Goal: Transaction & Acquisition: Download file/media

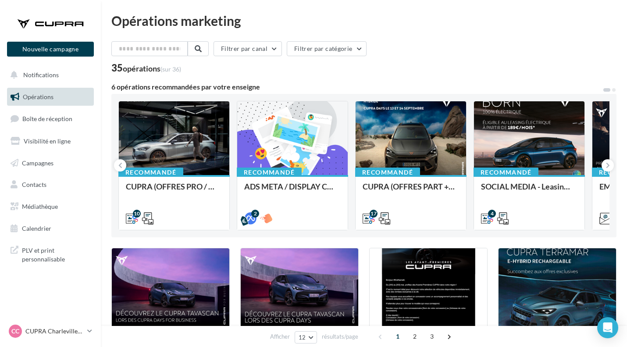
click at [437, 52] on div "Filtrer par canal Filtrer par catégorie" at bounding box center [363, 50] width 505 height 18
click at [47, 209] on span "Médiathèque" at bounding box center [40, 206] width 36 height 7
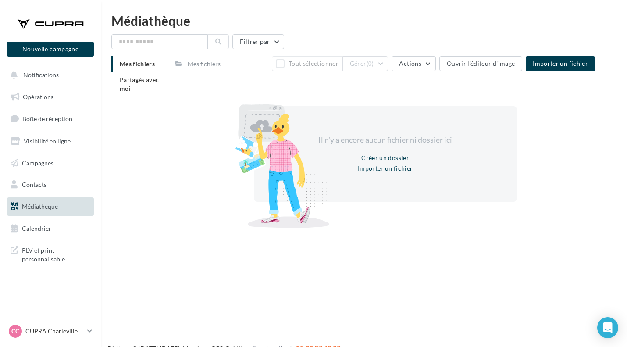
click at [122, 79] on span "Partagés avec moi" at bounding box center [139, 84] width 39 height 16
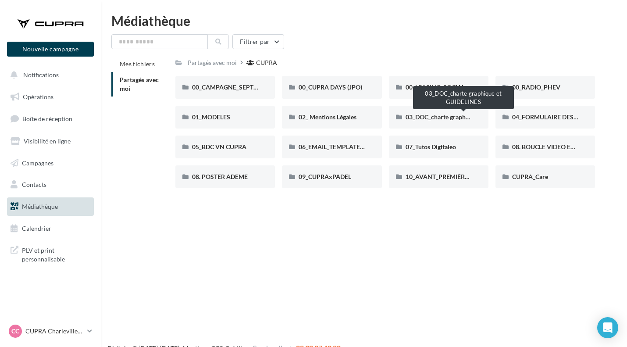
click at [436, 117] on span "03_DOC_charte graphique et GUIDELINES" at bounding box center [463, 116] width 115 height 7
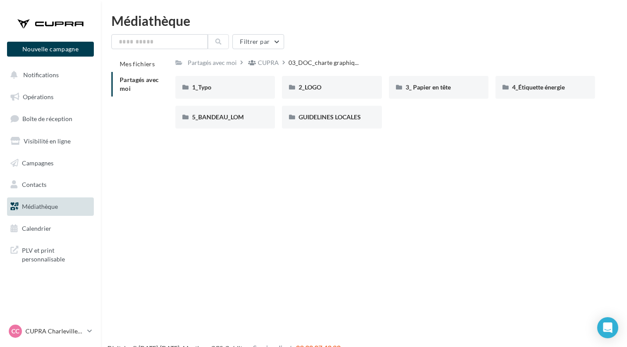
click at [317, 82] on div "2_LOGO" at bounding box center [332, 87] width 100 height 23
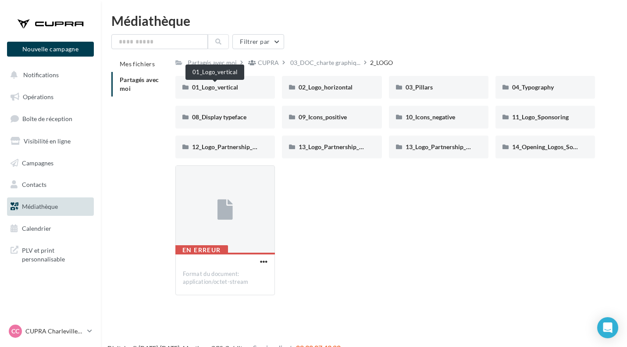
click at [226, 89] on span "01_Logo_vertical" at bounding box center [215, 86] width 46 height 7
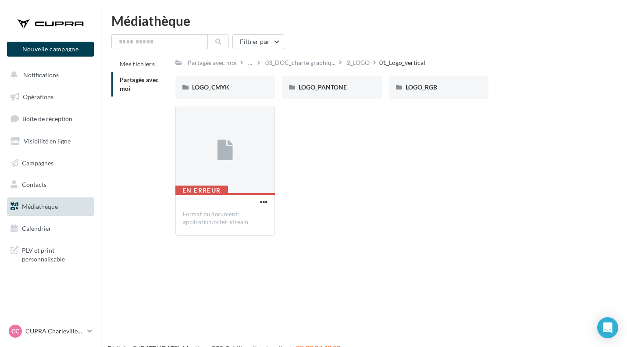
click at [236, 88] on div "LOGO_CMYK" at bounding box center [225, 87] width 66 height 9
click at [228, 84] on div "COOPER" at bounding box center [225, 87] width 66 height 9
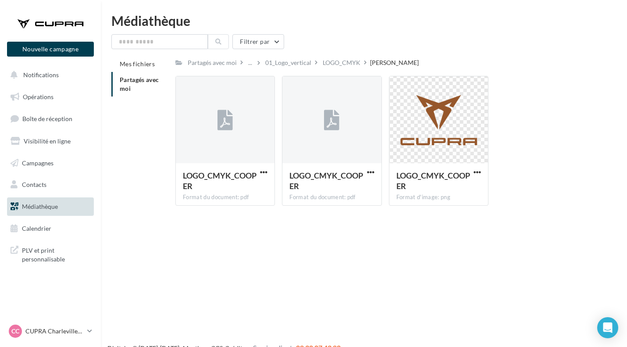
click at [550, 239] on div "Nouvelle campagne Nouvelle campagne Notifications Opérations Boîte de réception…" at bounding box center [313, 187] width 627 height 347
click at [297, 56] on div "01_Logo_vertical" at bounding box center [289, 62] width 50 height 13
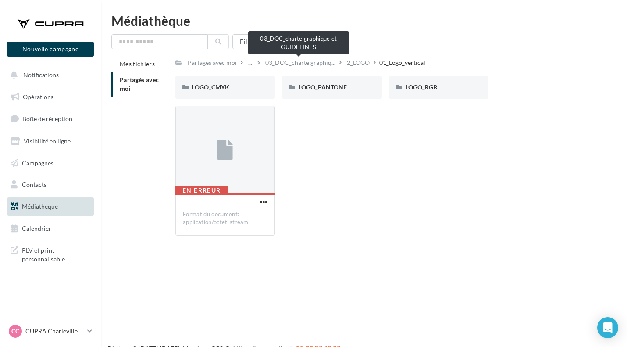
click at [300, 66] on span "03_DOC_charte graphiq..." at bounding box center [300, 62] width 70 height 9
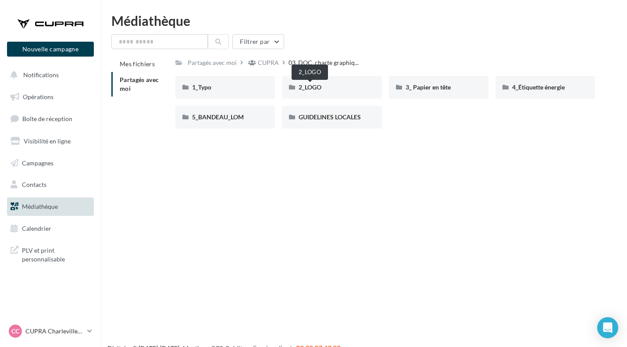
click at [317, 91] on span "2_LOGO" at bounding box center [310, 86] width 23 height 7
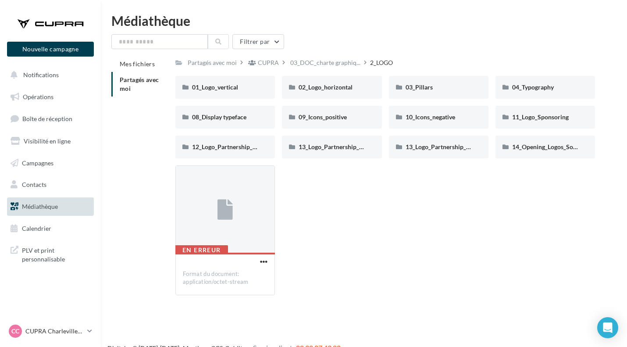
click at [537, 80] on div "04_Typography" at bounding box center [546, 87] width 100 height 23
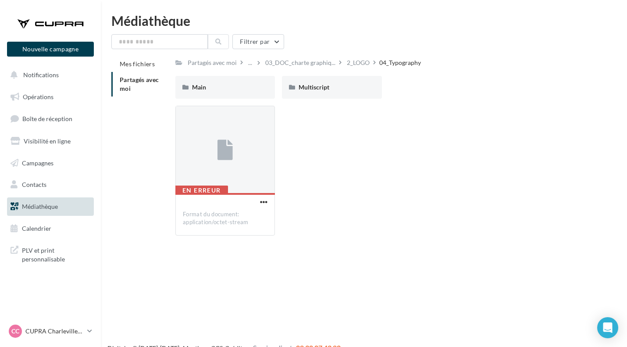
click at [238, 88] on div "Main" at bounding box center [225, 87] width 66 height 9
click at [241, 88] on div "print" at bounding box center [225, 87] width 66 height 9
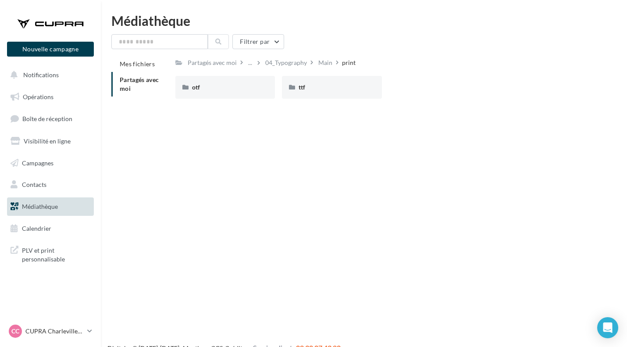
click at [231, 89] on div "otf" at bounding box center [225, 87] width 66 height 9
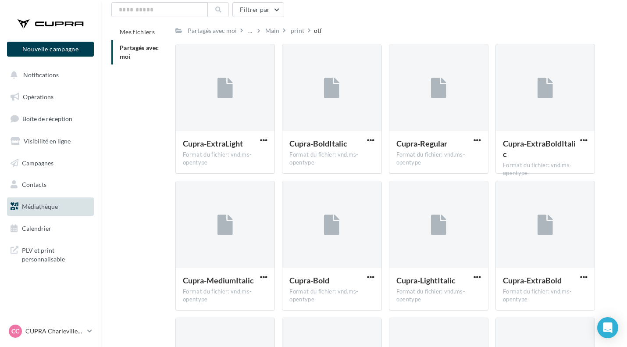
scroll to position [34, 0]
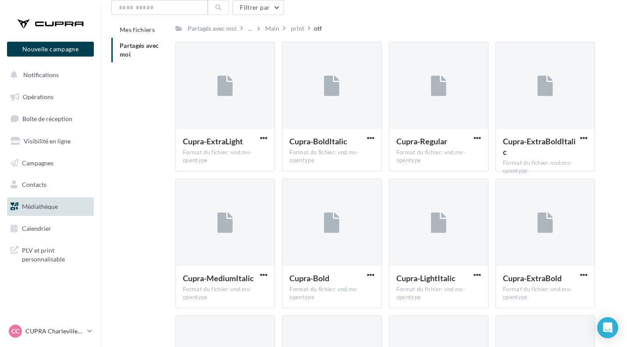
click at [372, 141] on span "button" at bounding box center [370, 137] width 7 height 7
click at [392, 23] on div "Partagés avec moi ... Main print otf" at bounding box center [385, 28] width 420 height 13
click at [369, 138] on span "button" at bounding box center [370, 137] width 7 height 7
click at [408, 29] on div "Partagés avec moi ... Main print otf" at bounding box center [385, 28] width 420 height 13
click at [35, 206] on span "Médiathèque" at bounding box center [40, 206] width 36 height 7
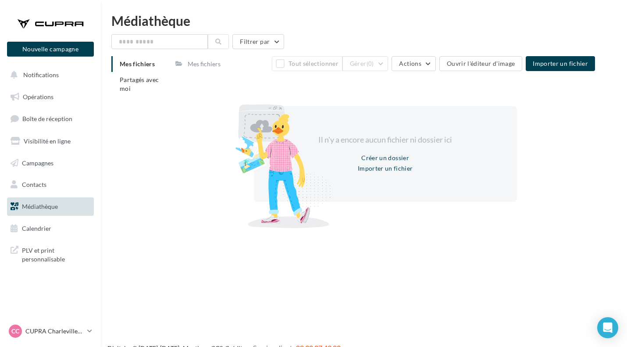
click at [145, 88] on li "Partagés avec moi" at bounding box center [139, 84] width 57 height 25
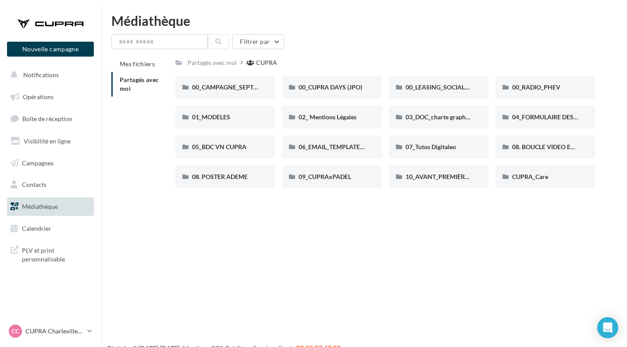
click at [443, 111] on div "03_DOC_charte graphique et GUIDELINES" at bounding box center [439, 117] width 100 height 23
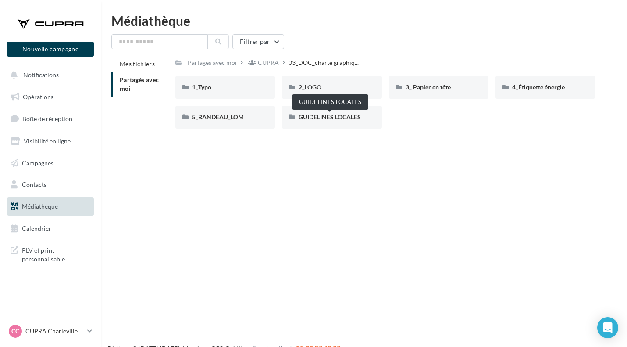
click at [327, 118] on span "GUIDELINES LOCALES" at bounding box center [330, 116] width 62 height 7
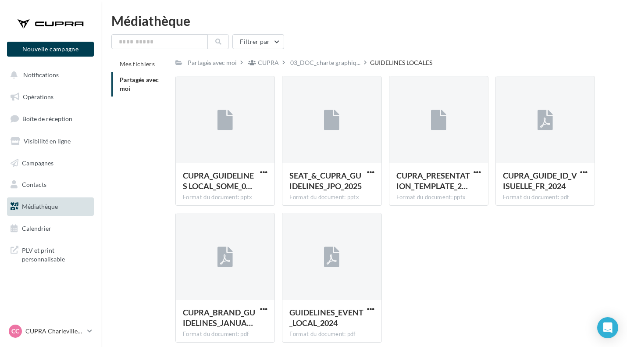
click at [264, 171] on span "button" at bounding box center [263, 171] width 7 height 7
click at [239, 194] on button "Télécharger" at bounding box center [226, 189] width 88 height 23
click at [596, 267] on div "CUPRA_GUIDELINES LOCAL_SOME_0… Format du document: pptx CUPRA_GUIDELINES LOCAL_…" at bounding box center [388, 213] width 427 height 274
click at [262, 175] on span "button" at bounding box center [263, 171] width 7 height 7
click at [226, 191] on button "Télécharger" at bounding box center [226, 189] width 88 height 23
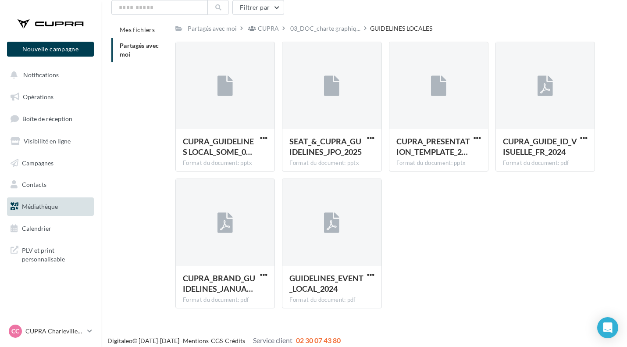
scroll to position [41, 0]
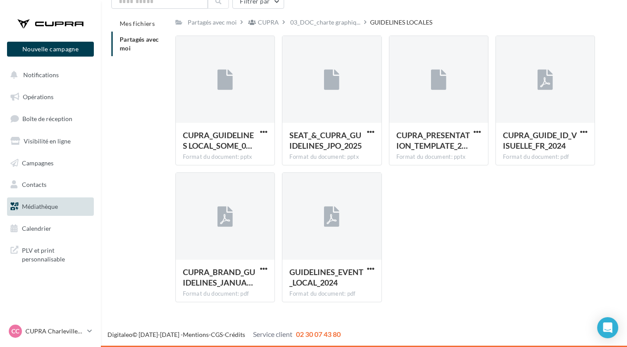
click at [584, 134] on span "button" at bounding box center [583, 131] width 7 height 7
click at [550, 150] on button "Télécharger" at bounding box center [546, 149] width 88 height 23
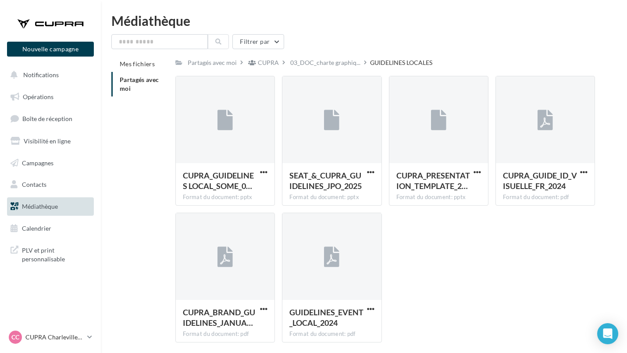
click at [313, 71] on div "Partagés avec moi CUPRA 03_DOC_charte graphiq... GUIDELINES LOCALES C Partagé p…" at bounding box center [385, 202] width 420 height 293
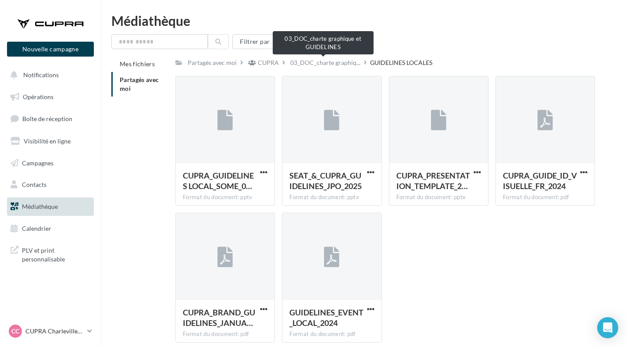
click at [310, 66] on span "03_DOC_charte graphiq..." at bounding box center [325, 62] width 70 height 9
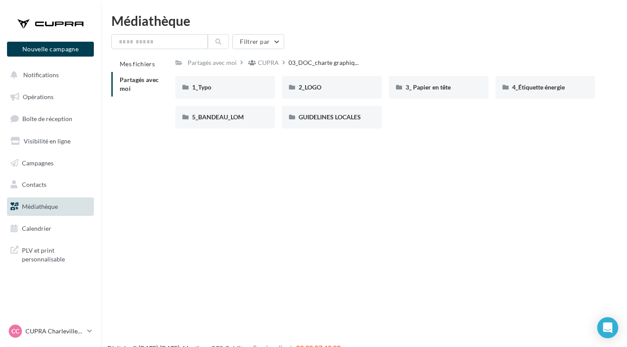
click at [336, 121] on div "GUIDELINES LOCALES" at bounding box center [332, 117] width 66 height 9
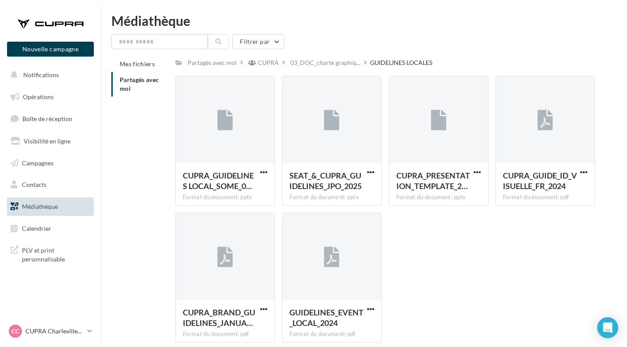
scroll to position [4, 0]
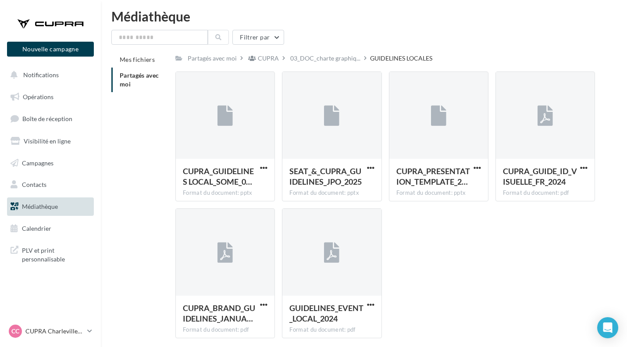
click at [579, 220] on div "CUPRA_GUIDELINES LOCAL_SOME_0… Format du document: pptx CUPRA_GUIDELINES LOCAL_…" at bounding box center [388, 208] width 427 height 274
click at [586, 168] on span "button" at bounding box center [583, 167] width 7 height 7
click at [547, 189] on button "Télécharger" at bounding box center [546, 185] width 88 height 23
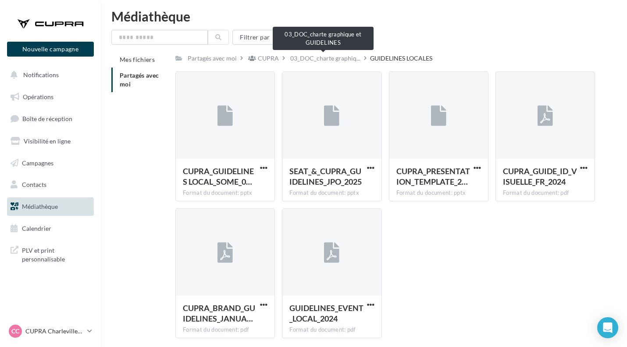
click at [324, 60] on span "03_DOC_charte graphiq..." at bounding box center [325, 58] width 70 height 9
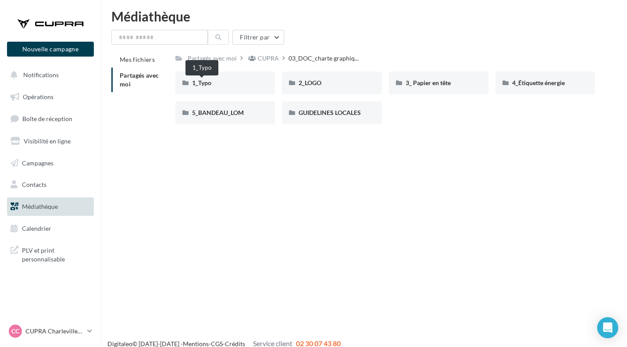
click at [206, 86] on span "1_Typo" at bounding box center [201, 82] width 19 height 7
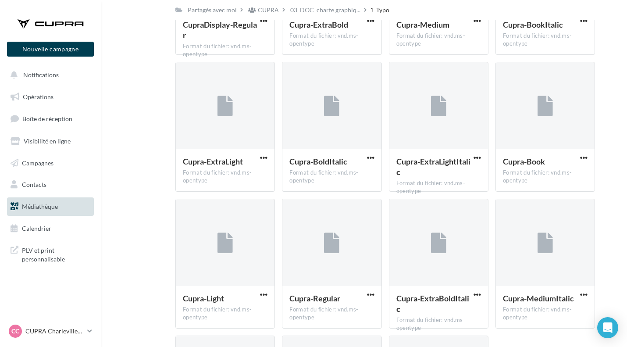
scroll to position [151, 0]
click at [371, 159] on span "button" at bounding box center [370, 157] width 7 height 7
click at [343, 172] on button "Télécharger" at bounding box center [333, 175] width 88 height 23
click at [625, 67] on div "Médiathèque Filtrer par Mes fichiers Partagés avec moi Partagés avec moi CUPRA …" at bounding box center [364, 167] width 526 height 609
click at [619, 48] on div "Mes fichiers Partagés avec moi Partagés avec moi CUPRA 03_DOC_charte graphiq...…" at bounding box center [367, 188] width 512 height 567
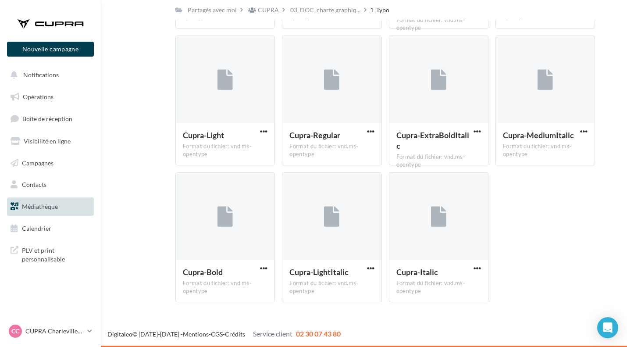
scroll to position [0, 0]
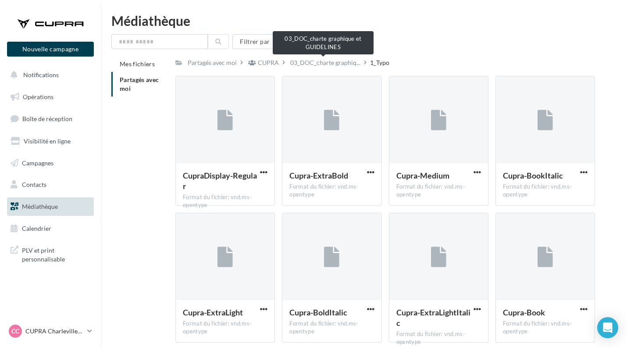
click at [303, 63] on span "03_DOC_charte graphiq..." at bounding box center [325, 62] width 70 height 9
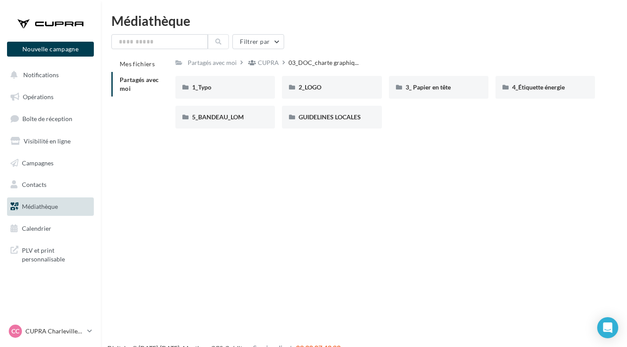
click at [325, 85] on div "2_LOGO" at bounding box center [332, 87] width 66 height 9
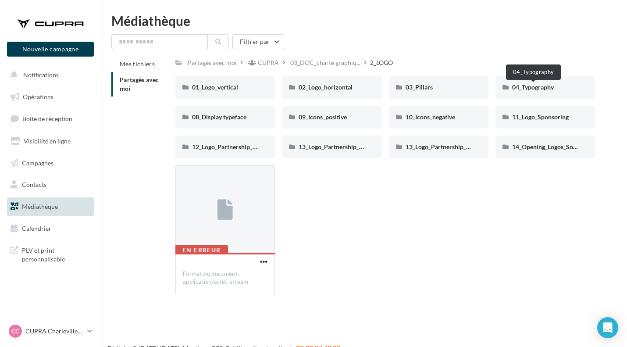
click at [536, 87] on span "04_Typography" at bounding box center [533, 86] width 42 height 7
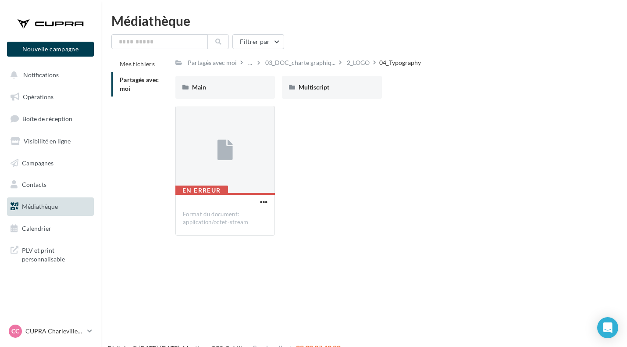
click at [207, 89] on div "Main" at bounding box center [225, 87] width 66 height 9
click at [217, 89] on div "print" at bounding box center [225, 87] width 66 height 9
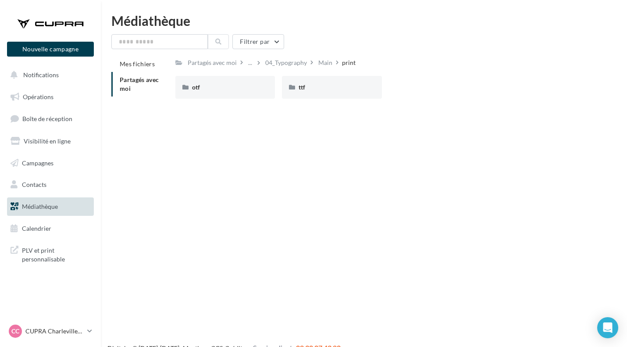
click at [217, 89] on div "otf" at bounding box center [225, 87] width 66 height 9
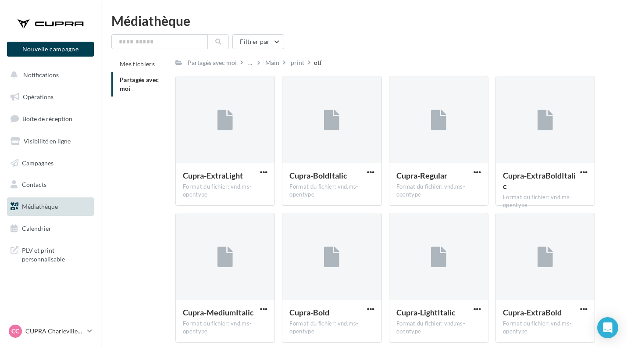
click at [283, 62] on icon at bounding box center [284, 62] width 3 height 6
click at [272, 63] on div "Main" at bounding box center [272, 62] width 14 height 9
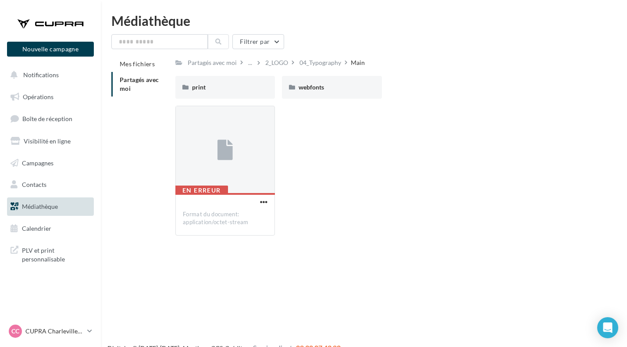
click at [272, 63] on div "2_LOGO" at bounding box center [276, 62] width 23 height 9
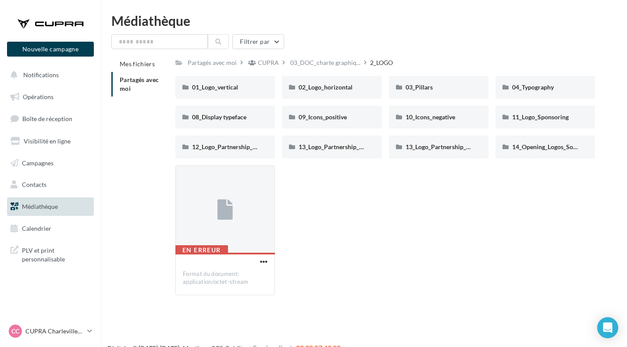
click at [271, 60] on div "CUPRA" at bounding box center [268, 62] width 21 height 9
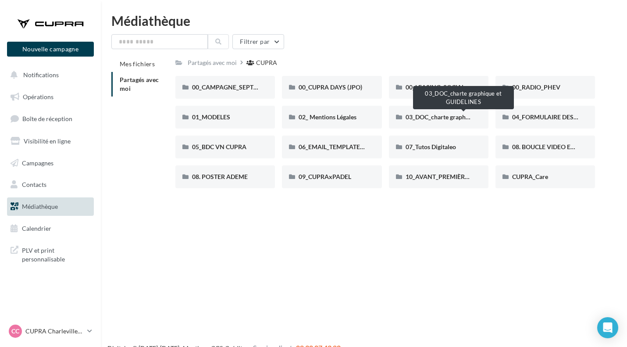
click at [437, 122] on div "03_DOC_charte graphique et GUIDELINES" at bounding box center [439, 117] width 100 height 23
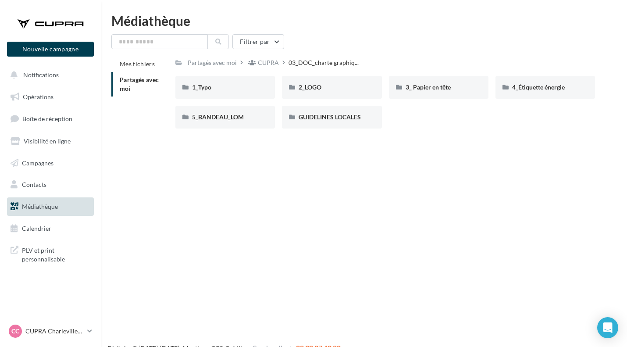
click at [328, 90] on div "2_LOGO" at bounding box center [332, 87] width 66 height 9
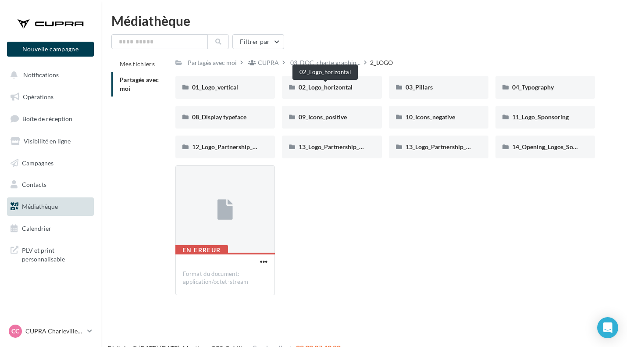
click at [347, 89] on span "02_Logo_horizontal" at bounding box center [326, 86] width 54 height 7
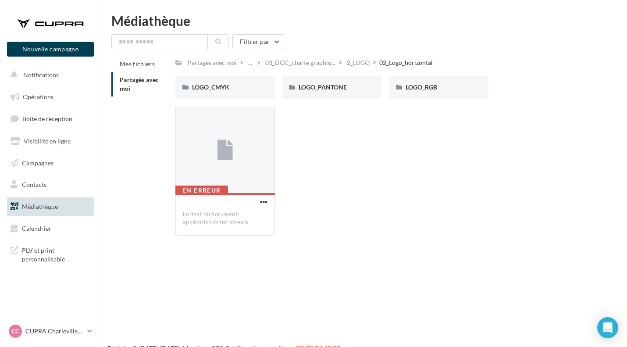
click at [227, 90] on span "LOGO_CMYK" at bounding box center [210, 86] width 37 height 7
click at [322, 86] on span "OXYGEN-WHITE" at bounding box center [323, 86] width 48 height 7
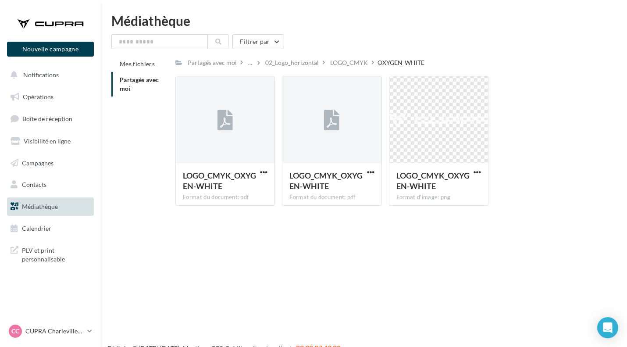
click at [300, 63] on div "02_Logo_horizontal" at bounding box center [292, 62] width 54 height 9
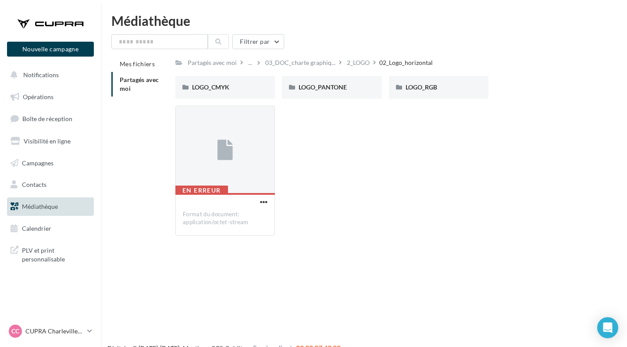
click at [363, 63] on div "2_LOGO" at bounding box center [358, 62] width 23 height 9
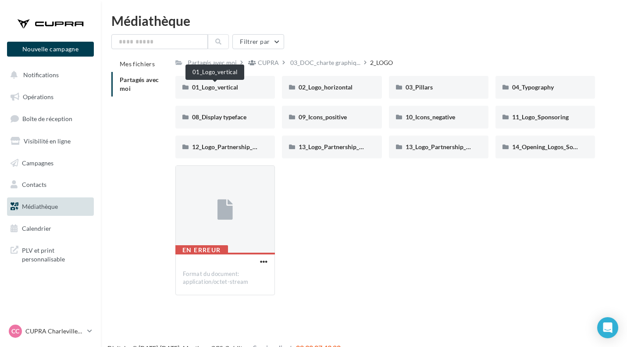
click at [233, 86] on span "01_Logo_vertical" at bounding box center [215, 86] width 46 height 7
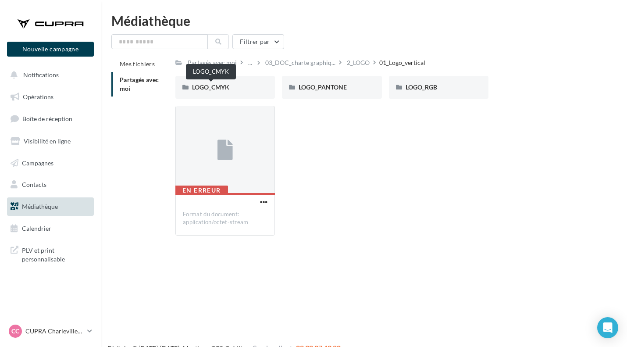
click at [226, 90] on span "LOGO_CMYK" at bounding box center [210, 86] width 37 height 7
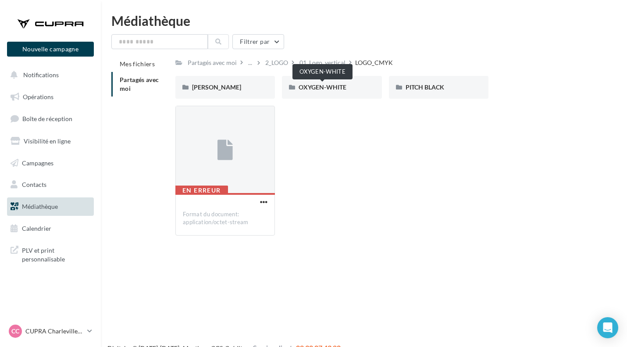
click at [340, 91] on span "OXYGEN-WHITE" at bounding box center [323, 86] width 48 height 7
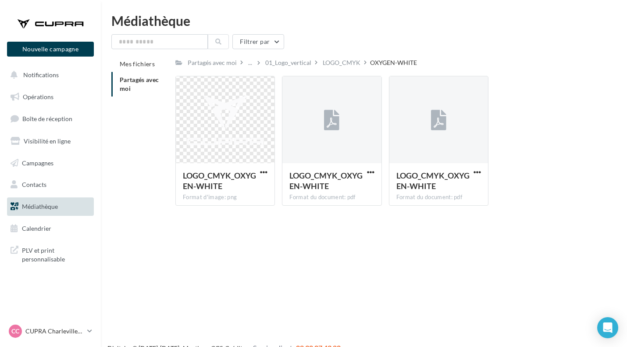
click at [265, 173] on span "button" at bounding box center [263, 171] width 7 height 7
click at [229, 189] on button "Télécharger" at bounding box center [226, 189] width 88 height 23
click at [277, 61] on div "01_Logo_vertical" at bounding box center [288, 62] width 46 height 9
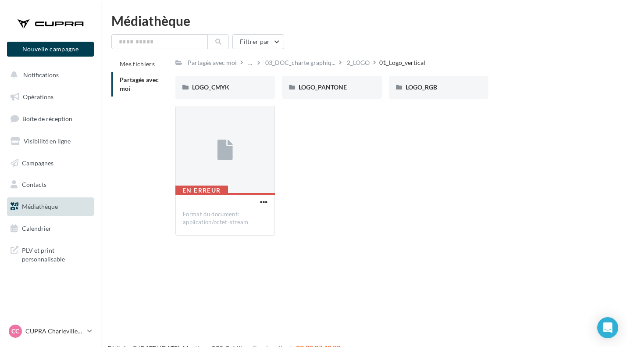
click at [216, 64] on div "Partagés avec moi" at bounding box center [212, 62] width 49 height 9
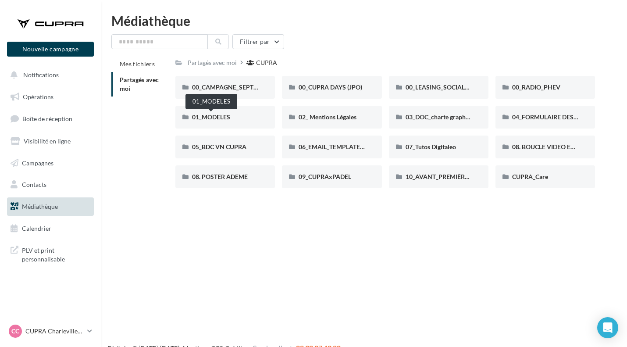
click at [215, 118] on span "01_MODELES" at bounding box center [211, 116] width 38 height 7
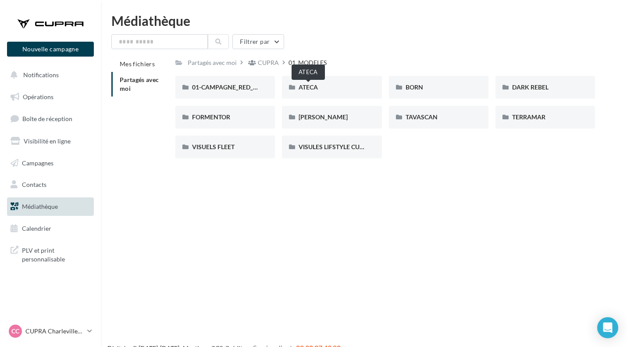
click at [311, 89] on span "ATECA" at bounding box center [308, 86] width 19 height 7
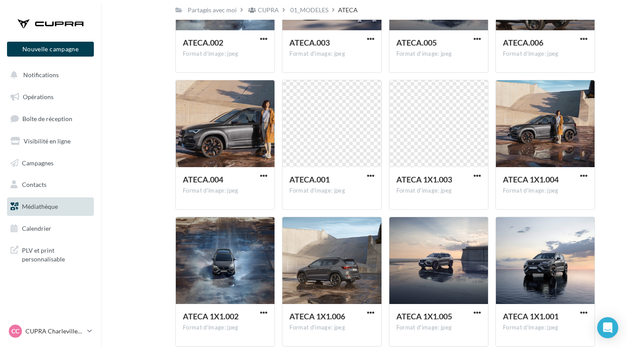
scroll to position [28, 0]
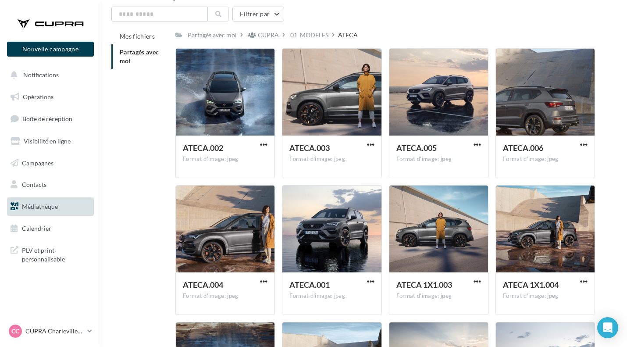
click at [477, 143] on span "button" at bounding box center [477, 144] width 7 height 7
click at [434, 162] on button "Télécharger" at bounding box center [439, 161] width 88 height 23
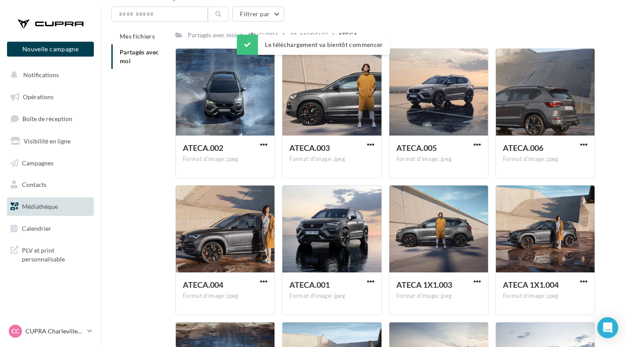
click at [264, 142] on span "button" at bounding box center [263, 144] width 7 height 7
click at [248, 164] on button "Télécharger" at bounding box center [226, 161] width 88 height 23
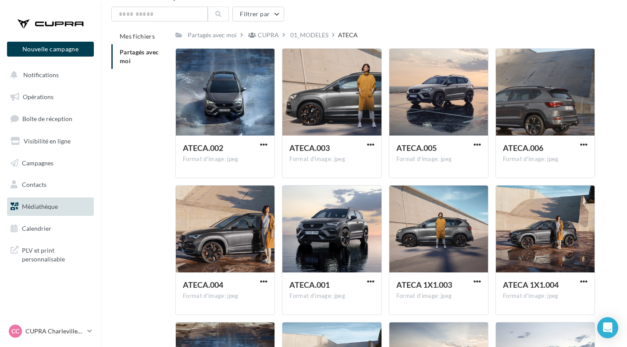
click at [482, 21] on div "Filtrer par" at bounding box center [363, 14] width 505 height 15
click at [311, 38] on div "01_MODELES" at bounding box center [309, 35] width 38 height 9
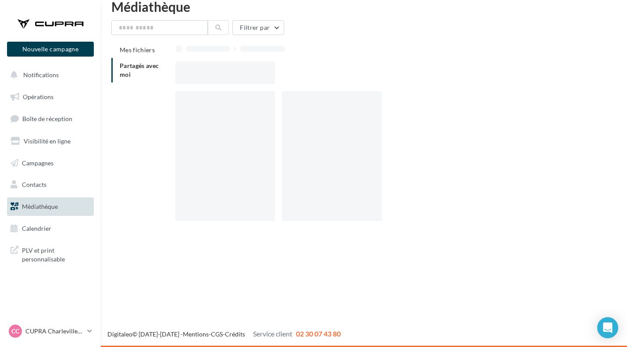
scroll to position [14, 0]
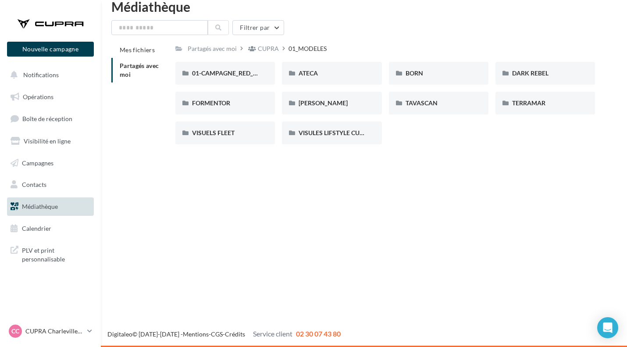
click at [264, 50] on div "CUPRA" at bounding box center [268, 48] width 21 height 9
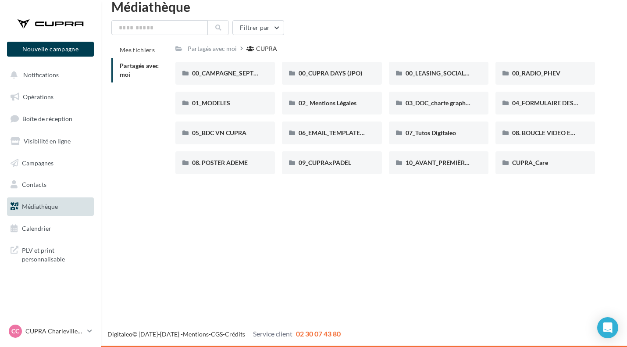
click at [334, 79] on div "00_CUPRA DAYS (JPO)" at bounding box center [332, 73] width 100 height 23
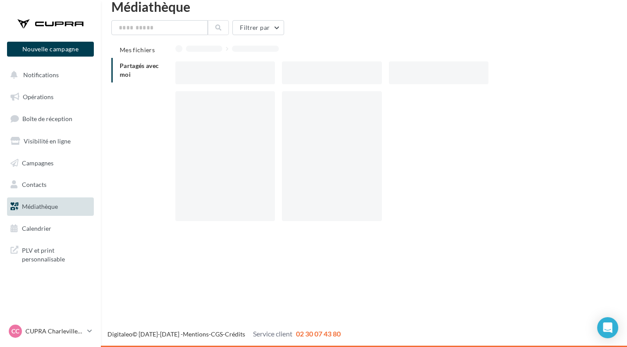
scroll to position [28, 0]
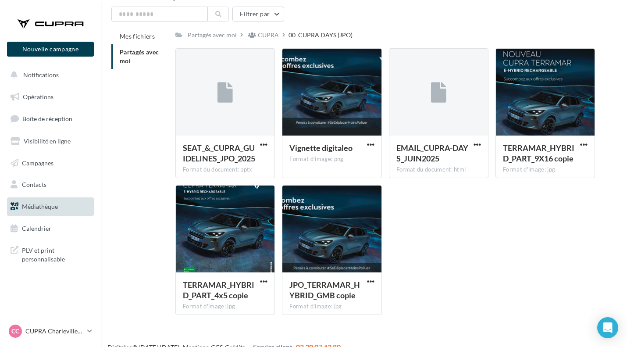
click at [582, 142] on span "button" at bounding box center [583, 144] width 7 height 7
click at [557, 162] on button "Télécharger" at bounding box center [546, 161] width 88 height 23
click at [591, 186] on div "SEAT_&_CUPRA_GUIDELINES_JPO_2025 Format du document: pptx SEAT_&_CUPRA_GUIDELIN…" at bounding box center [388, 185] width 427 height 274
click at [268, 32] on div "CUPRA" at bounding box center [268, 35] width 21 height 9
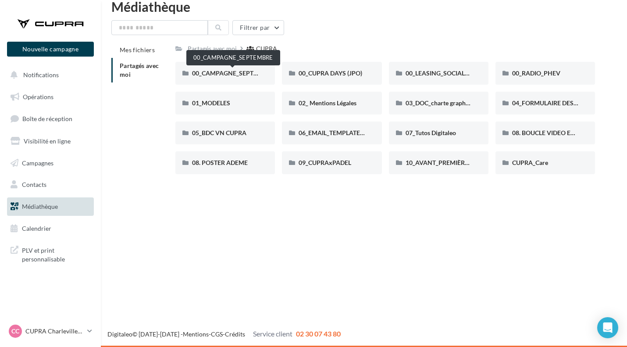
click at [223, 72] on span "00_CAMPAGNE_SEPTEMBRE" at bounding box center [233, 72] width 82 height 7
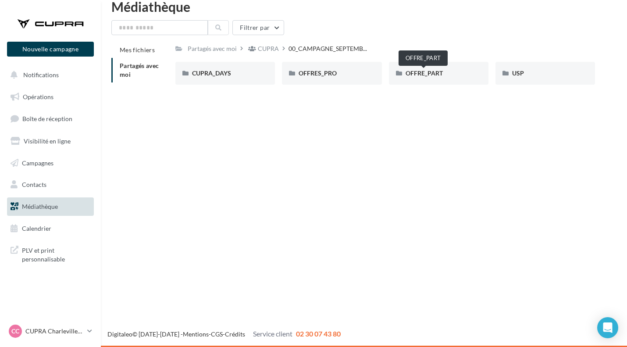
click at [417, 75] on span "OFFRE_PART" at bounding box center [424, 72] width 37 height 7
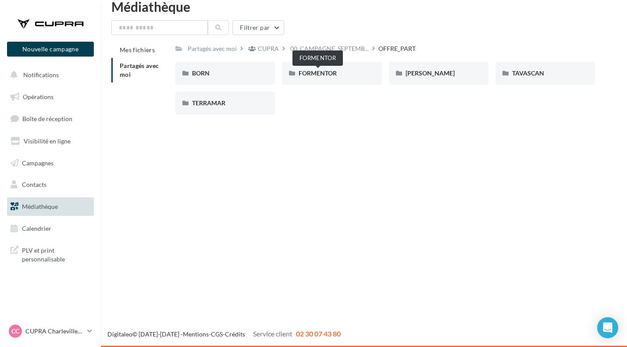
click at [329, 73] on span "FORMENTOR" at bounding box center [318, 72] width 38 height 7
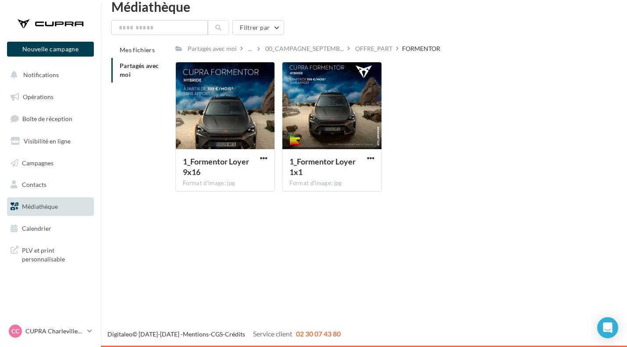
click at [368, 48] on div "OFFRE_PART" at bounding box center [373, 48] width 37 height 9
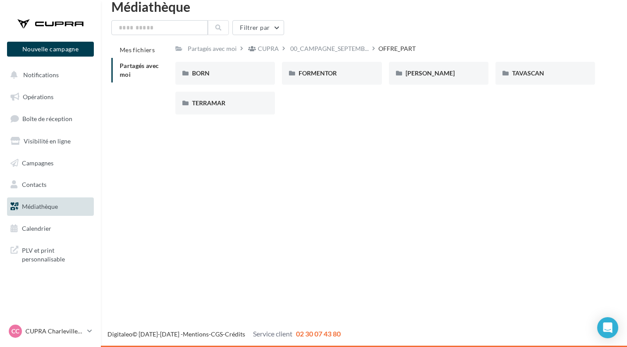
click at [211, 74] on div "BORN" at bounding box center [225, 73] width 66 height 9
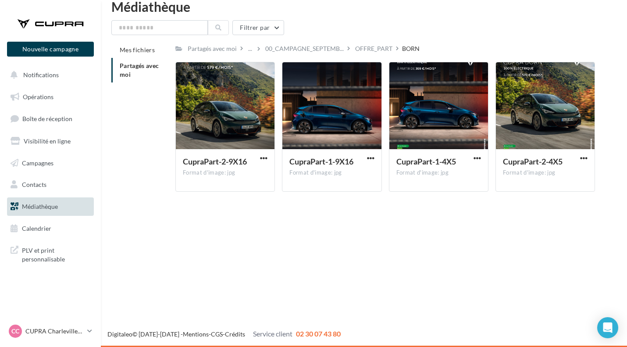
click at [587, 158] on span "button" at bounding box center [583, 157] width 7 height 7
click at [559, 175] on button "Télécharger" at bounding box center [546, 175] width 88 height 23
click at [264, 44] on div "00_CAMPAGNE_SEPTEMB..." at bounding box center [305, 48] width 82 height 13
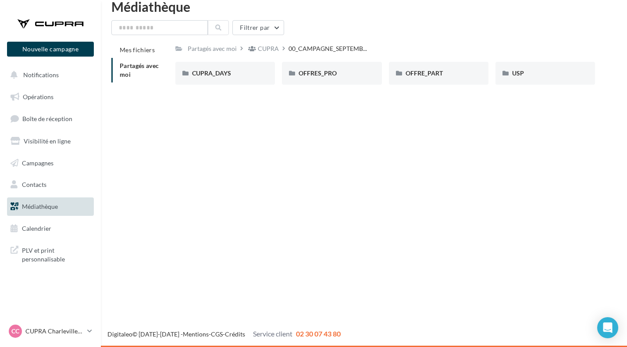
click at [263, 57] on div "Partagés avec moi CUPRA 00_CAMPAGNE_SEPTEMB... C Partagé par CUPRA CUPRA_DAYS C…" at bounding box center [385, 67] width 420 height 50
click at [265, 48] on div "CUPRA" at bounding box center [268, 48] width 21 height 9
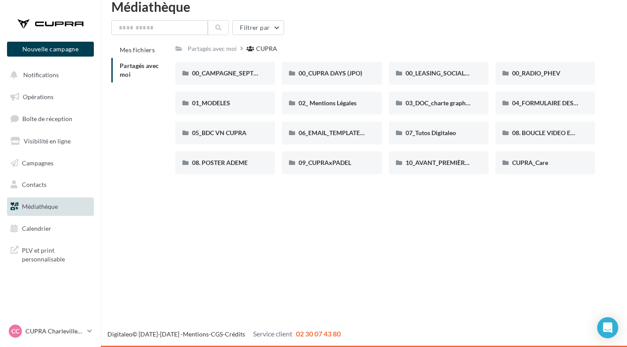
click at [315, 220] on div "Nouvelle campagne Nouvelle campagne Notifications Opérations Boîte de réception…" at bounding box center [313, 173] width 627 height 347
